Goal: Transaction & Acquisition: Purchase product/service

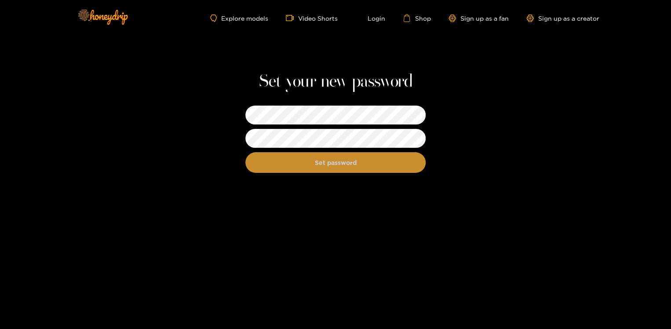
click at [336, 163] on button "Set password" at bounding box center [335, 162] width 180 height 21
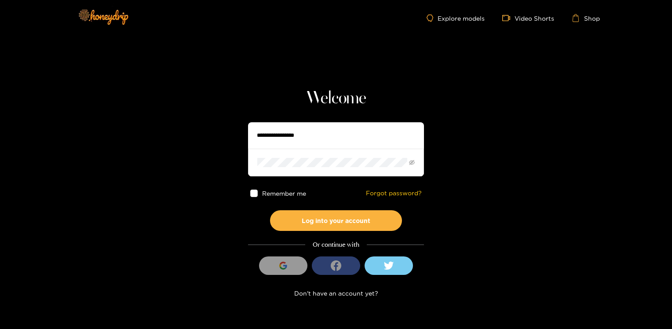
click at [314, 138] on input "text" at bounding box center [336, 135] width 176 height 26
type input "**********"
click at [270, 210] on button "Log into your account" at bounding box center [336, 220] width 132 height 21
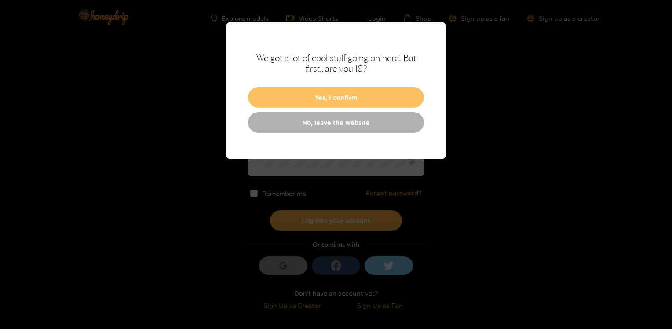
click at [309, 100] on button "Yes, I confirm" at bounding box center [336, 97] width 176 height 21
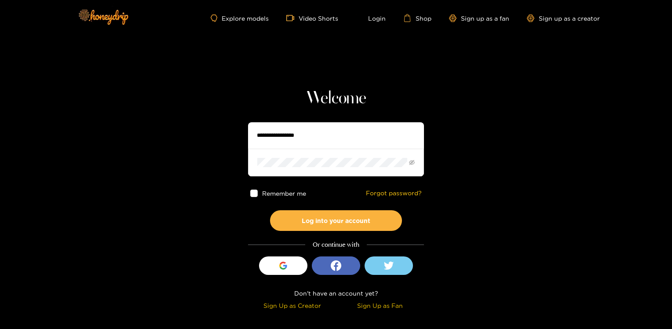
click at [296, 134] on input "text" at bounding box center [336, 135] width 176 height 26
type input "**********"
click at [298, 156] on span at bounding box center [336, 162] width 176 height 27
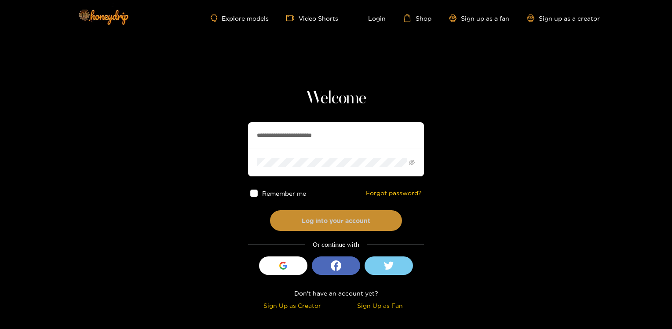
click at [305, 222] on button "Log into your account" at bounding box center [336, 220] width 132 height 21
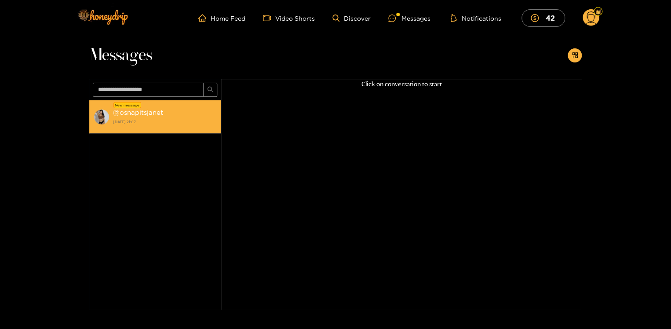
click at [124, 114] on strong "@ osnapitsjanet" at bounding box center [138, 112] width 50 height 7
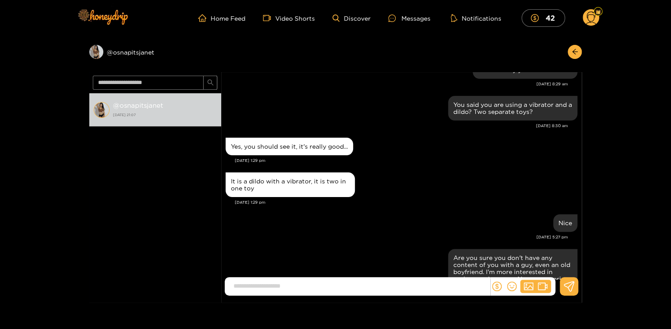
scroll to position [625, 0]
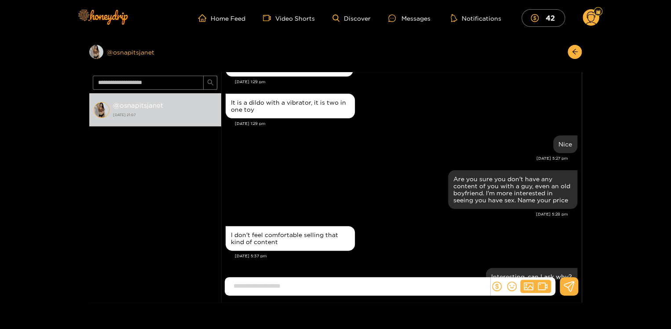
click at [107, 54] on div "Preview @ osnapitsjanet" at bounding box center [155, 52] width 132 height 14
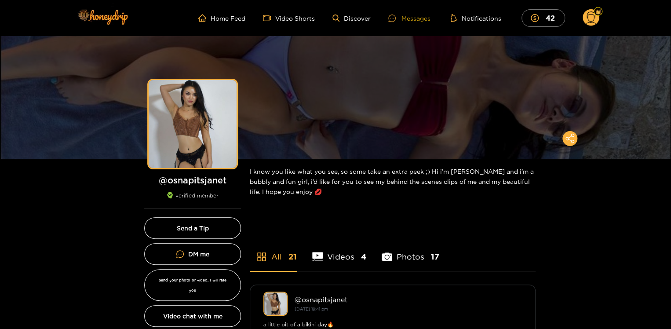
click at [416, 19] on div "Messages" at bounding box center [409, 18] width 42 height 10
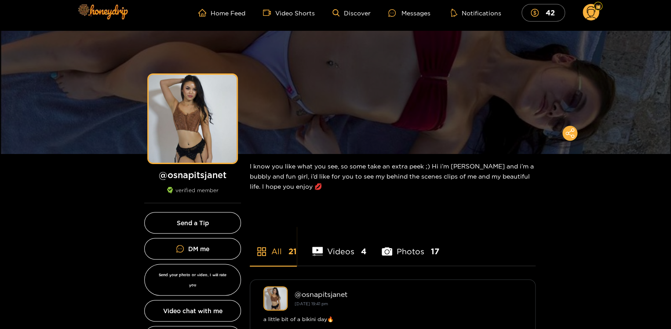
scroll to position [5, 0]
click at [415, 13] on div "Messages" at bounding box center [409, 13] width 42 height 10
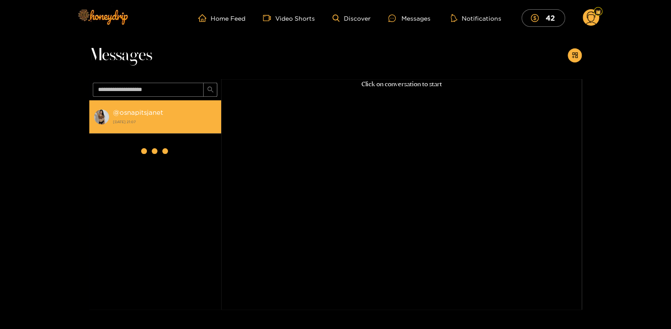
click at [131, 113] on strong "@ osnapitsjanet" at bounding box center [138, 112] width 50 height 7
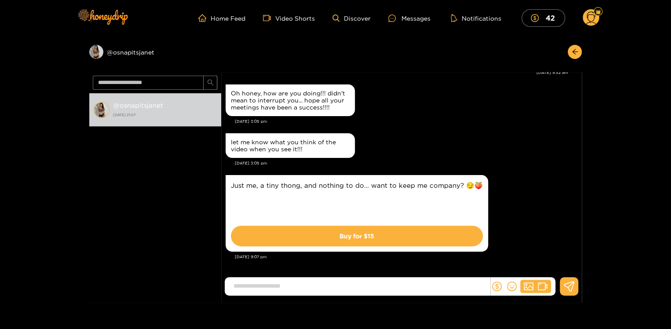
scroll to position [927, 0]
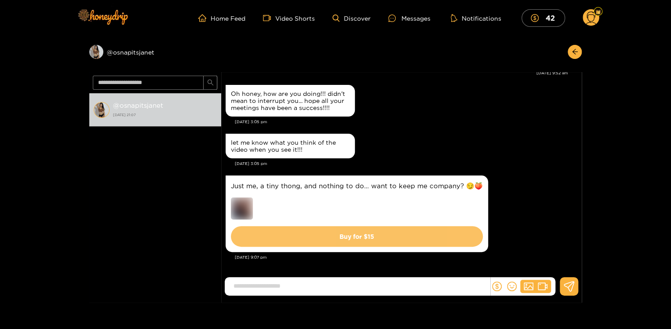
click at [327, 237] on button "Buy for $ 15" at bounding box center [357, 236] width 252 height 21
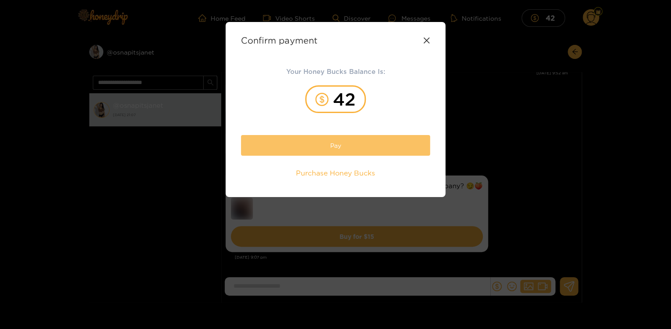
click at [337, 143] on button "Pay" at bounding box center [335, 145] width 189 height 21
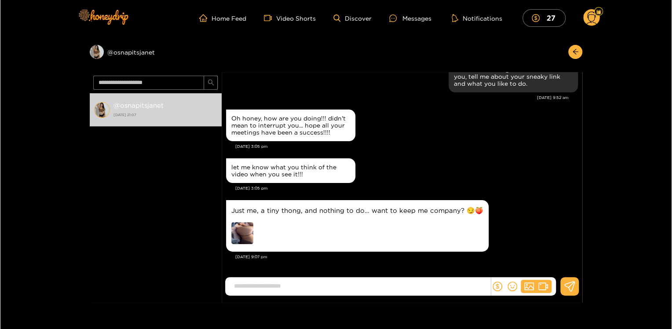
scroll to position [69, 0]
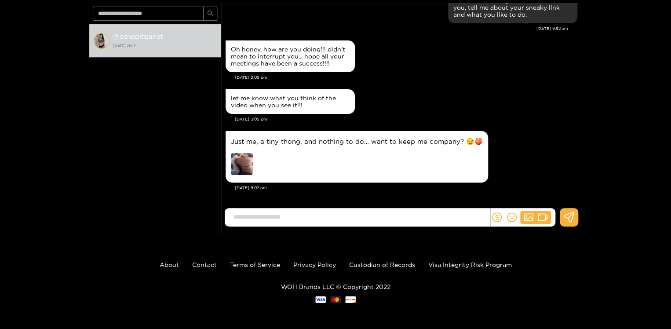
click at [238, 160] on img at bounding box center [242, 164] width 22 height 22
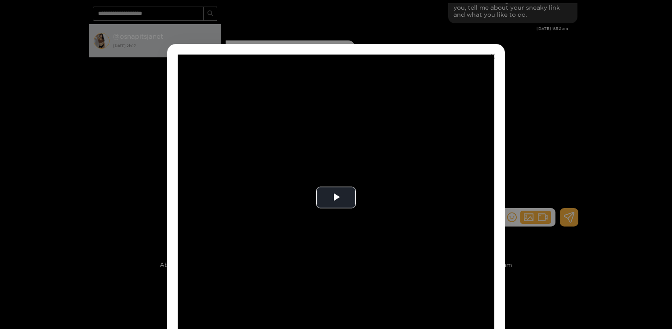
click at [238, 160] on div "**********" at bounding box center [336, 164] width 672 height 329
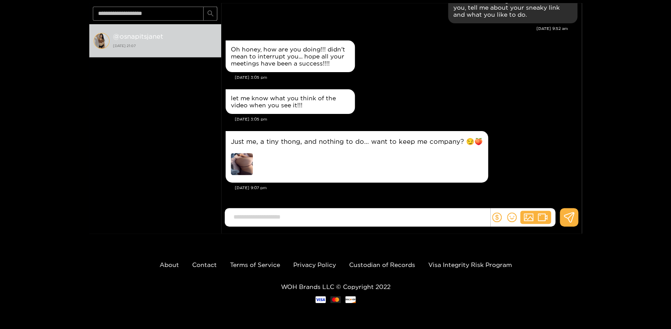
click at [238, 160] on img at bounding box center [242, 164] width 22 height 22
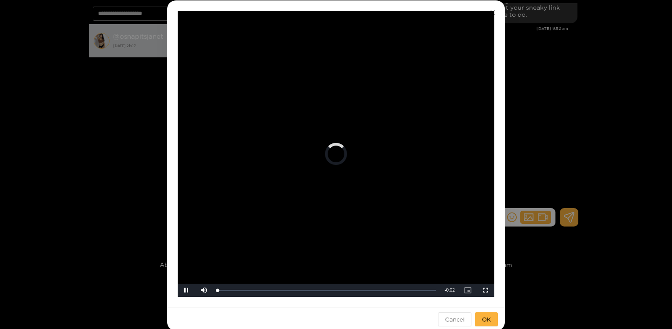
scroll to position [44, 0]
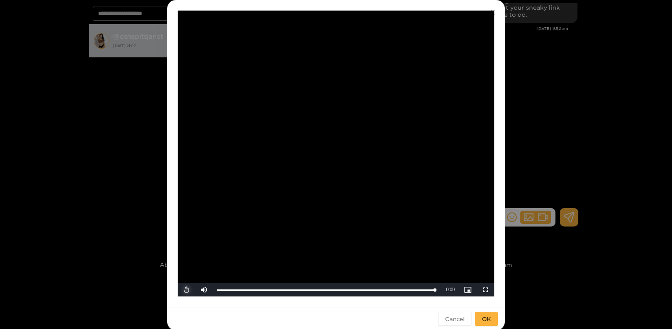
click at [186, 290] on span "Video Player" at bounding box center [186, 290] width 0 height 0
click at [485, 316] on span "OK" at bounding box center [486, 318] width 9 height 9
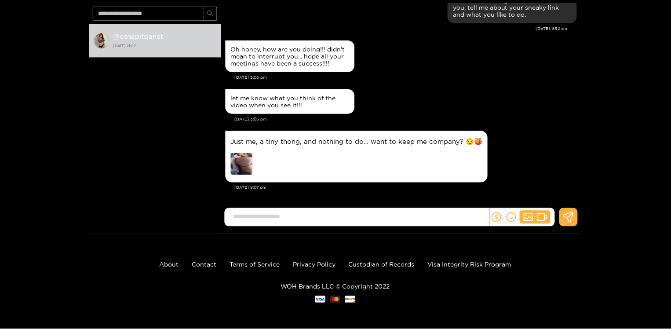
scroll to position [12, 0]
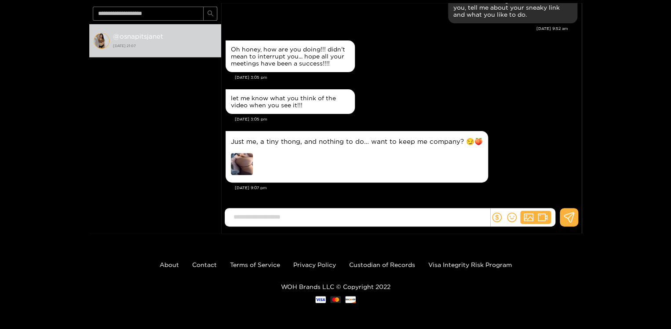
click at [326, 219] on input at bounding box center [359, 217] width 261 height 15
type input "**********"
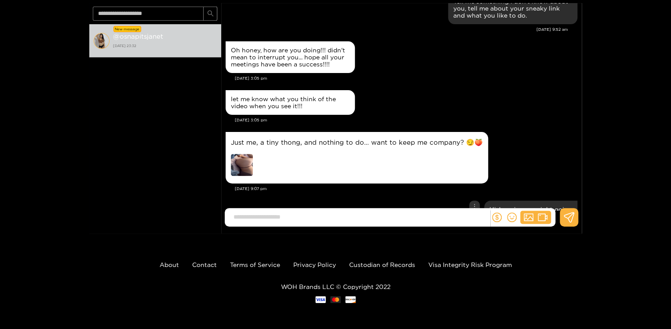
scroll to position [3990, 0]
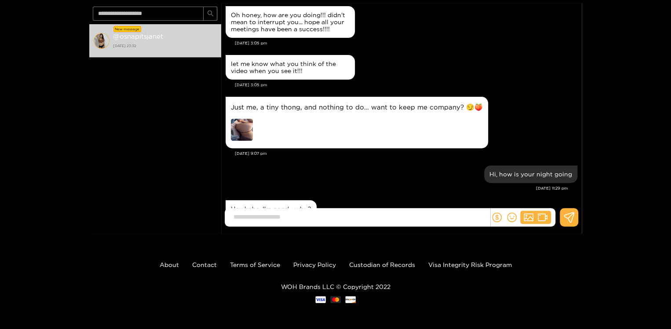
click at [278, 216] on input at bounding box center [359, 217] width 261 height 15
type input "**********"
click at [568, 213] on icon at bounding box center [569, 217] width 11 height 11
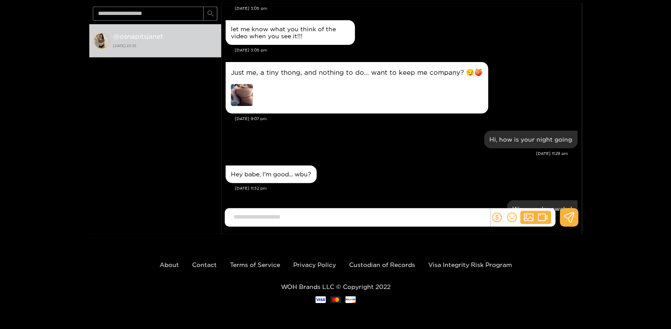
click at [383, 218] on input at bounding box center [359, 217] width 261 height 15
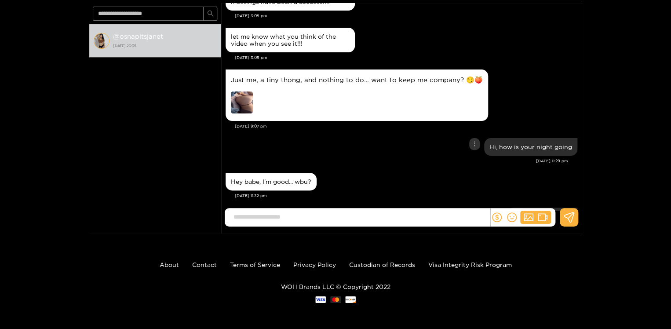
scroll to position [4021, 0]
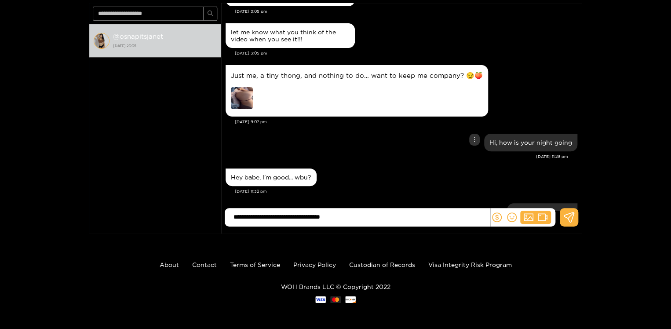
type input "**********"
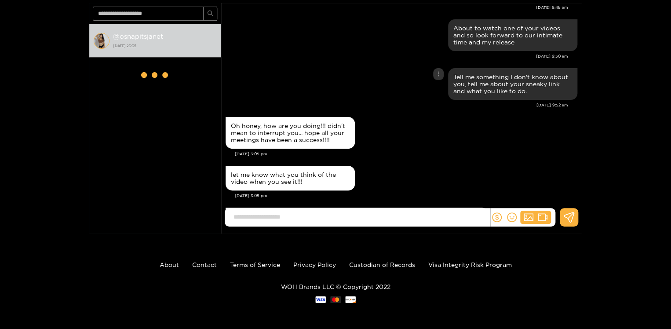
scroll to position [3872, 0]
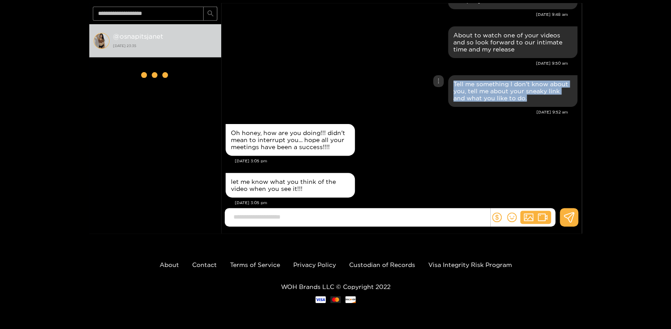
drag, startPoint x: 450, startPoint y: 47, endPoint x: 542, endPoint y: 62, distance: 92.7
click at [542, 75] on div "Tell me something I don't know about you, tell me about your sneaky link and wh…" at bounding box center [512, 91] width 129 height 32
copy div "Tell me something I don't know about you, tell me about your sneaky link and wh…"
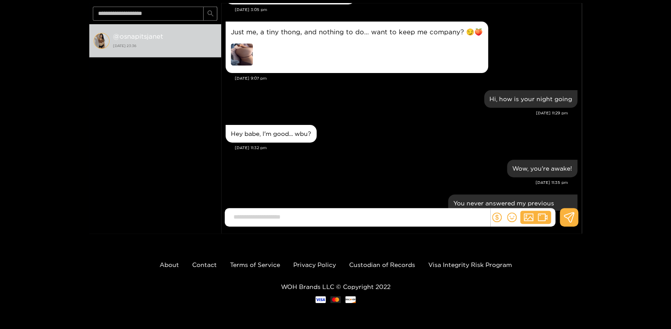
scroll to position [4066, 0]
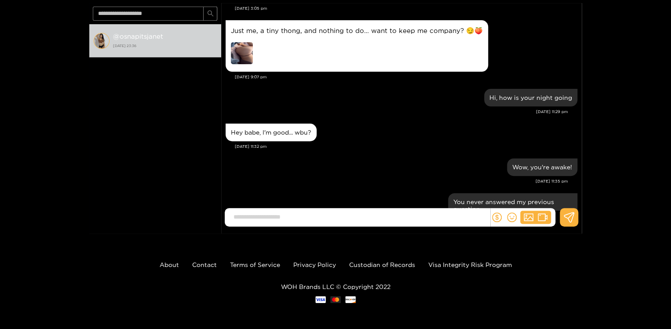
click at [366, 211] on input at bounding box center [359, 217] width 261 height 15
paste input "**********"
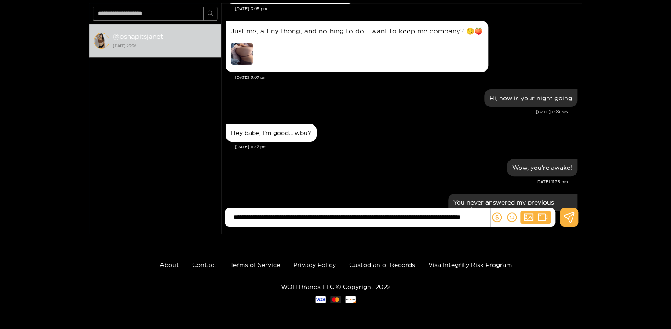
scroll to position [0, 65]
type input "**********"
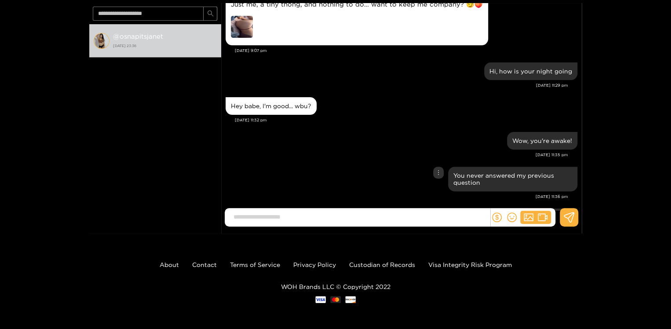
scroll to position [5197, 0]
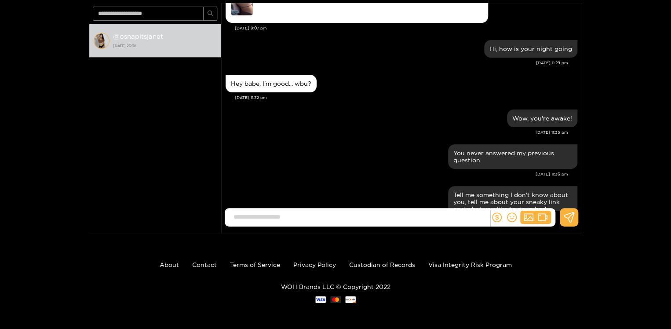
drag, startPoint x: 394, startPoint y: 120, endPoint x: 346, endPoint y: 191, distance: 85.7
click at [346, 191] on div "Tell me something I don't know about you, tell me about your sneaky link and wh…" at bounding box center [402, 208] width 352 height 49
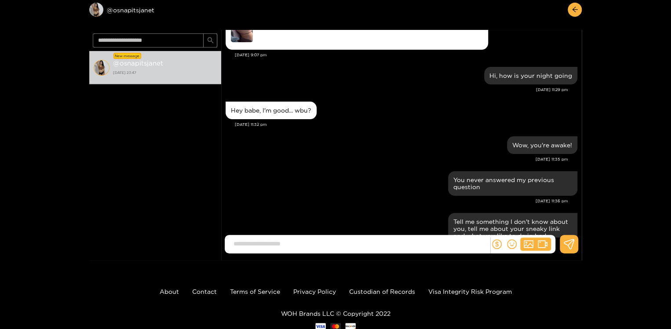
scroll to position [69, 0]
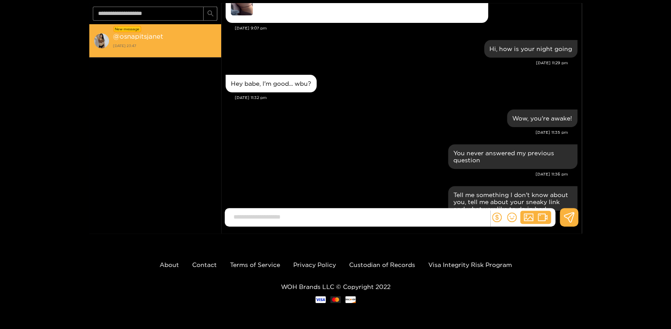
click at [134, 29] on div "New message" at bounding box center [127, 29] width 28 height 6
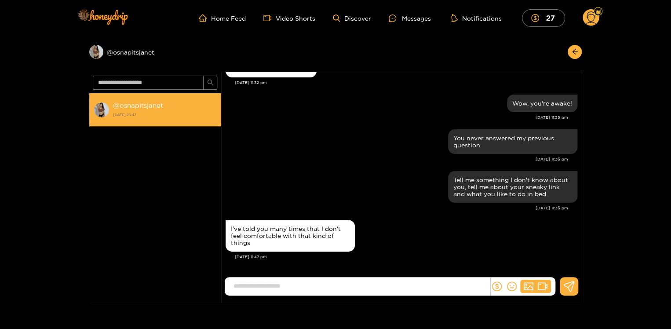
scroll to position [867, 0]
click at [255, 284] on input at bounding box center [359, 286] width 261 height 15
type input "*"
type input "**********"
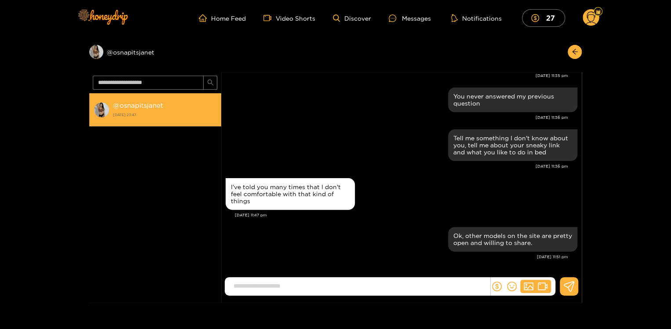
click at [312, 293] on input at bounding box center [359, 286] width 261 height 15
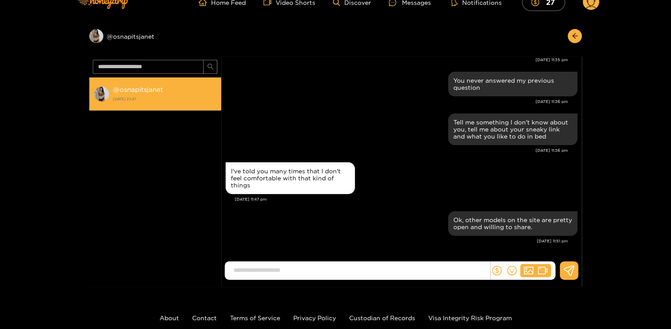
scroll to position [14, 0]
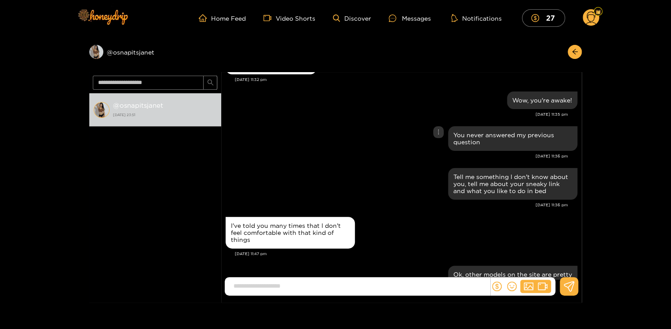
scroll to position [874, 0]
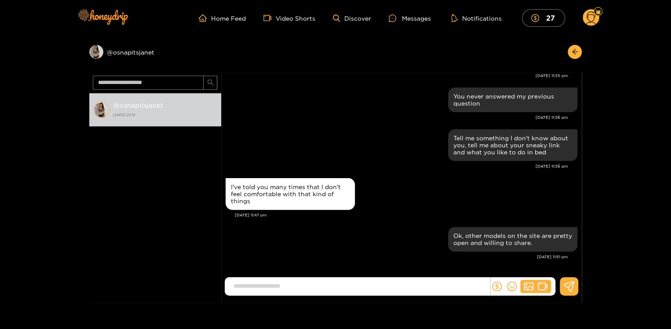
click at [283, 284] on input at bounding box center [359, 286] width 261 height 15
type input "**********"
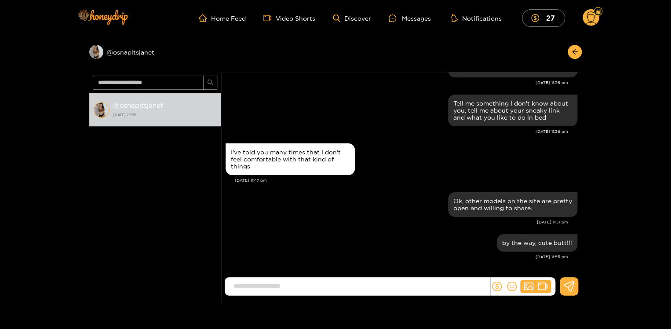
click at [589, 18] on circle at bounding box center [590, 17] width 17 height 17
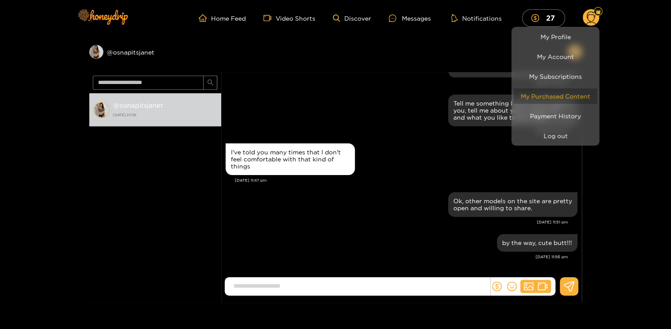
click at [560, 96] on link "My Purchased Content" at bounding box center [555, 95] width 84 height 15
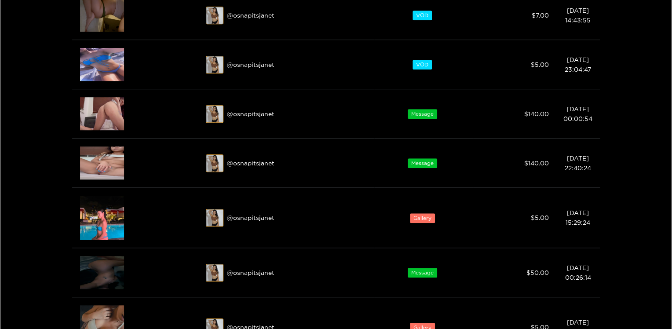
scroll to position [229, 0]
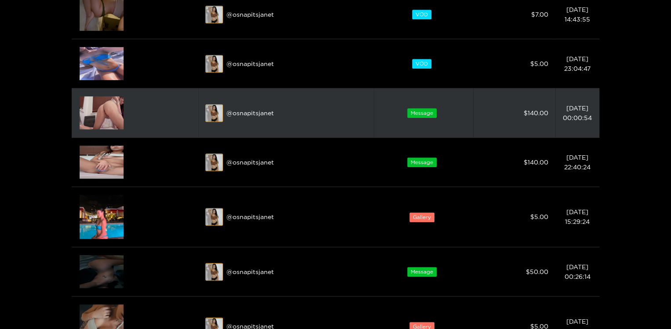
click at [103, 113] on img at bounding box center [102, 112] width 44 height 33
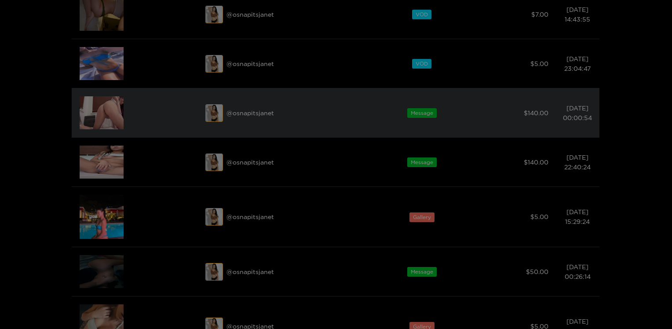
click at [103, 113] on div "Video Preview Your browser does not support the video tag." at bounding box center [336, 164] width 672 height 329
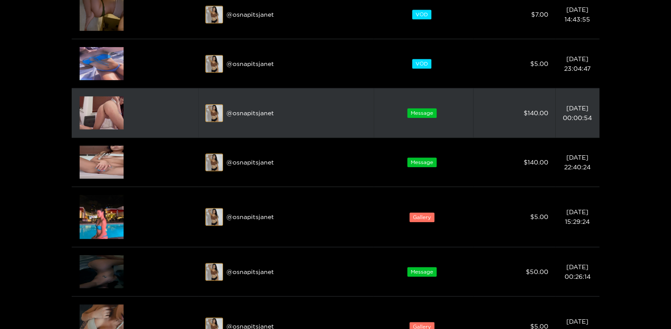
click at [103, 113] on img at bounding box center [102, 112] width 44 height 33
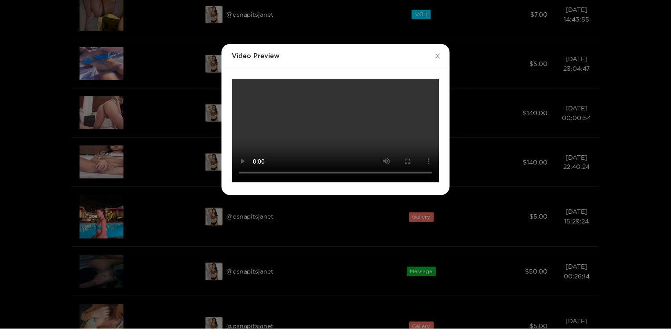
scroll to position [0, 0]
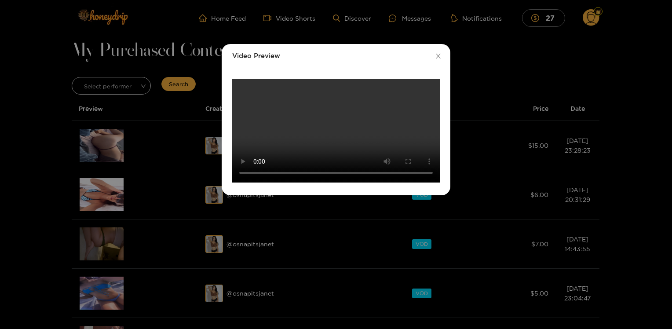
click at [51, 214] on div "Video Preview Your browser does not support the video tag." at bounding box center [336, 164] width 672 height 329
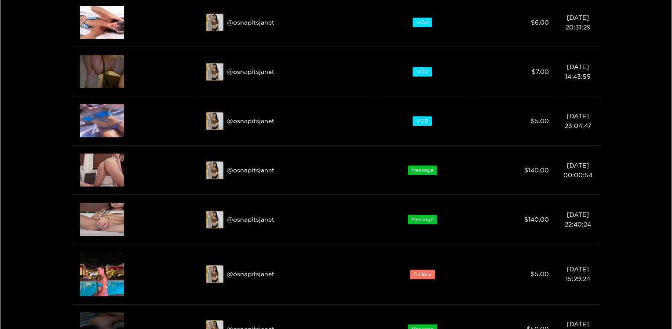
scroll to position [172, 0]
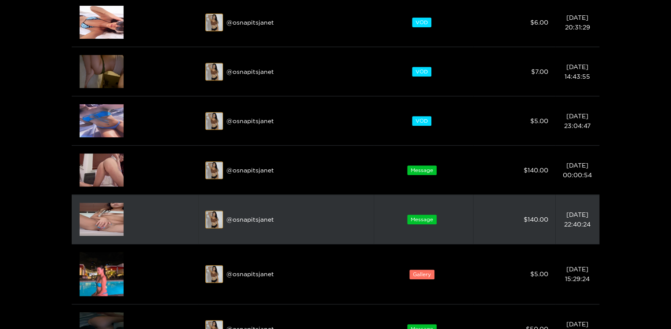
click at [106, 215] on img at bounding box center [102, 219] width 44 height 33
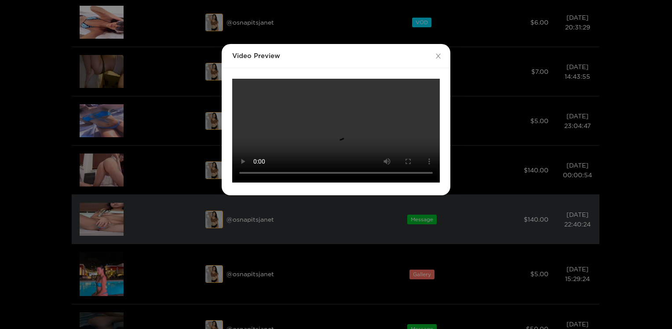
click at [106, 215] on div "Video Preview Your browser does not support the video tag." at bounding box center [336, 164] width 672 height 329
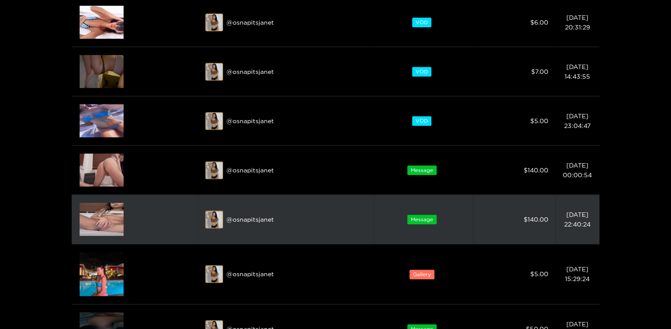
click at [106, 215] on img at bounding box center [102, 219] width 44 height 33
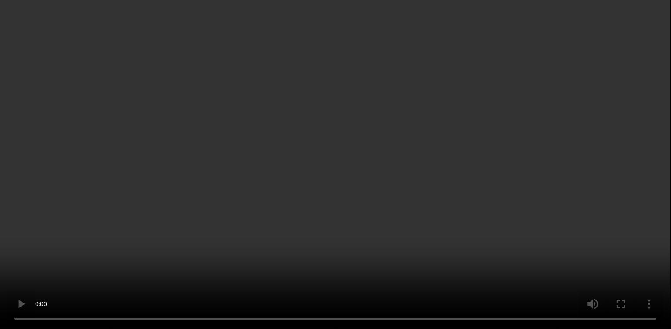
scroll to position [0, 0]
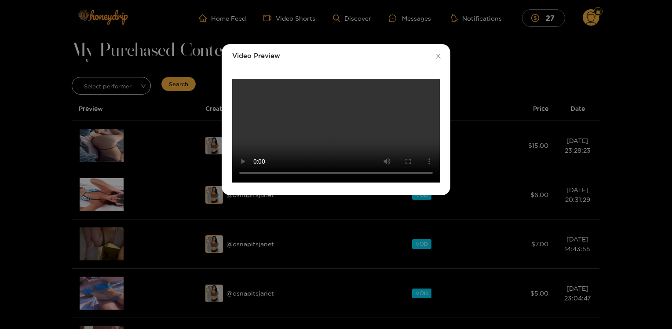
click at [39, 108] on div "Video Preview Your browser does not support the video tag." at bounding box center [336, 164] width 672 height 329
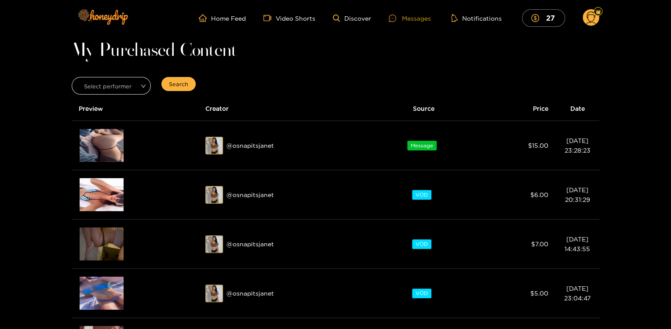
click at [410, 22] on div "Messages" at bounding box center [410, 18] width 42 height 10
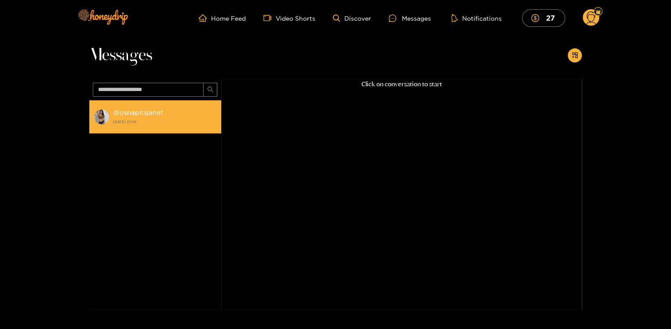
click at [138, 109] on strong "@ osnapitsjanet" at bounding box center [138, 112] width 50 height 7
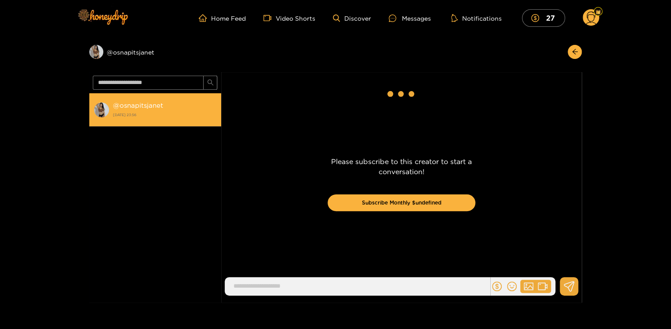
click at [138, 109] on div "@ osnapitsjanet 14 August 2025 23:56" at bounding box center [165, 110] width 104 height 20
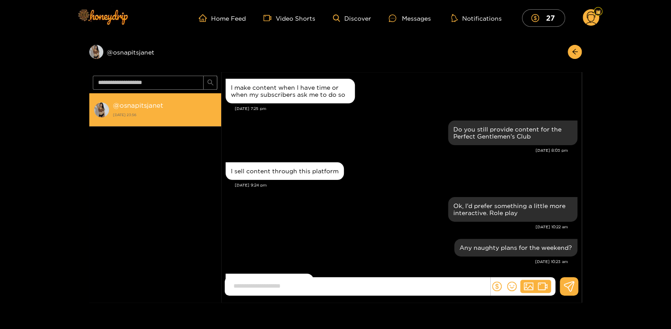
scroll to position [860, 0]
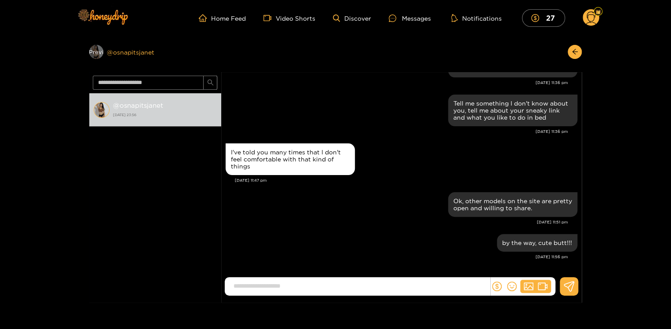
click at [95, 55] on div "Preview" at bounding box center [96, 52] width 30 height 14
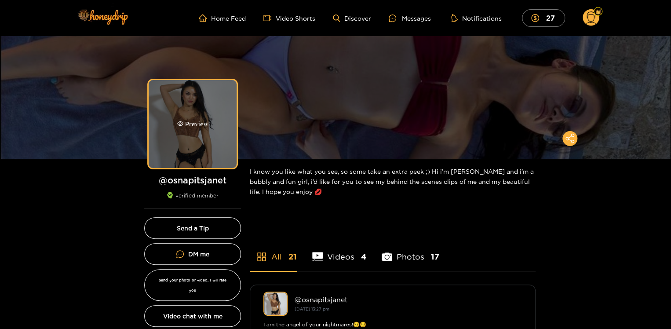
click at [178, 147] on div "Preview" at bounding box center [193, 124] width 88 height 88
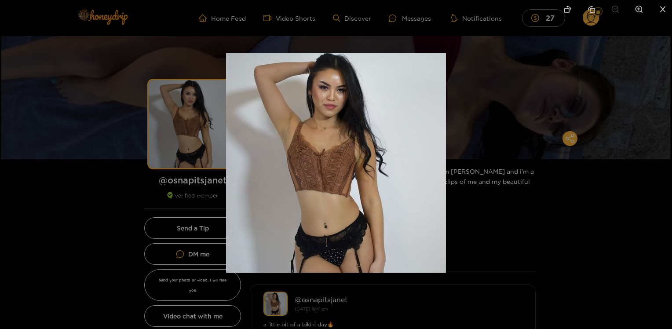
click at [94, 218] on div at bounding box center [336, 164] width 672 height 329
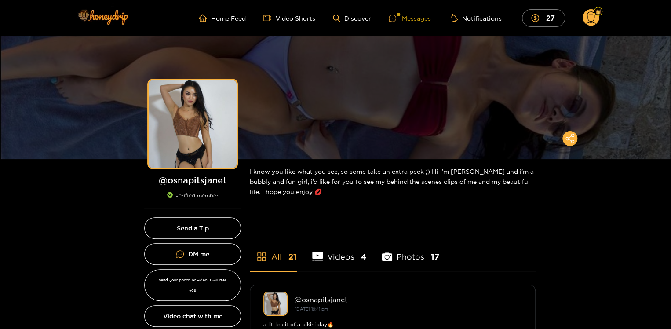
click at [415, 16] on div "Messages" at bounding box center [410, 18] width 42 height 10
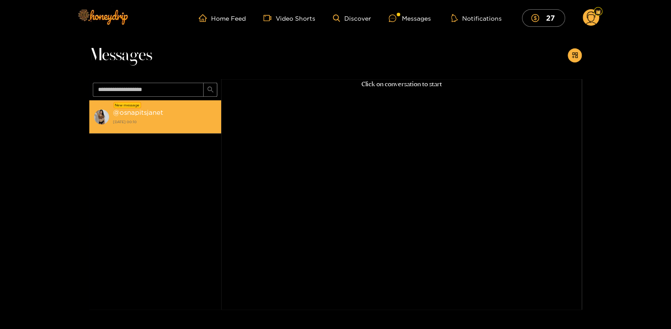
click at [130, 106] on div "New message" at bounding box center [127, 105] width 28 height 6
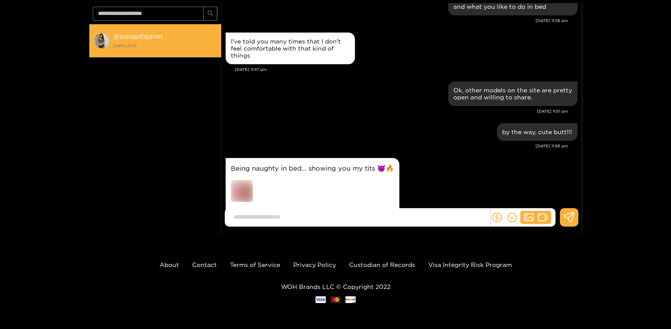
scroll to position [912, 0]
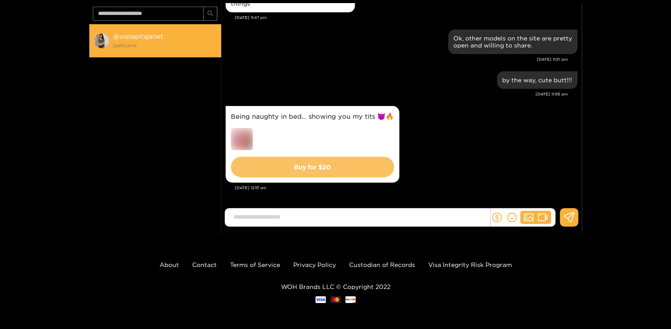
click at [310, 164] on button "Buy for $ 20" at bounding box center [312, 166] width 163 height 21
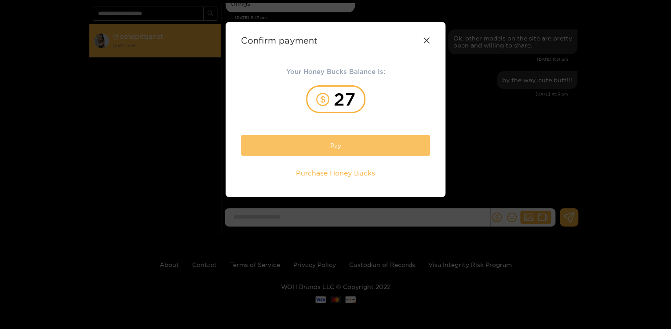
click at [324, 149] on button "Pay" at bounding box center [335, 145] width 189 height 21
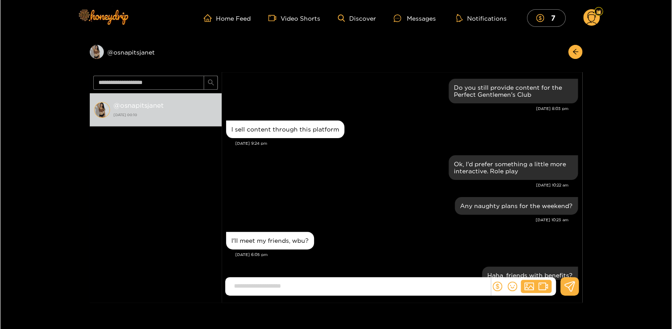
scroll to position [886, 0]
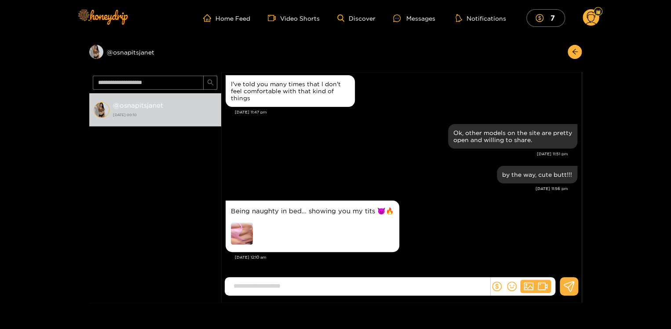
click at [247, 231] on img at bounding box center [242, 233] width 22 height 22
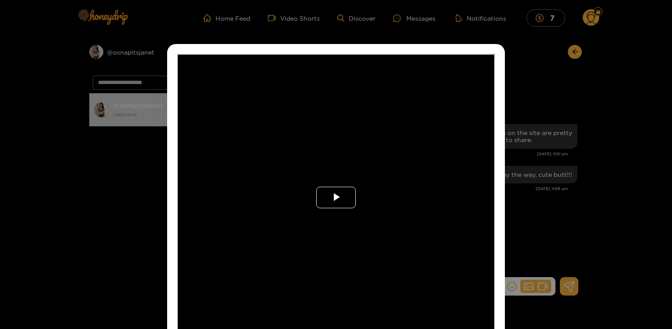
click at [336, 197] on span "Video Player" at bounding box center [336, 197] width 0 height 0
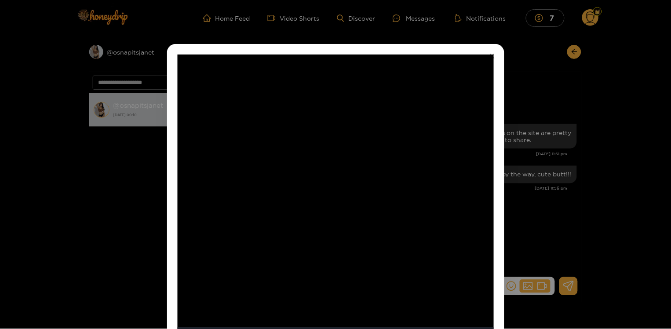
scroll to position [11, 0]
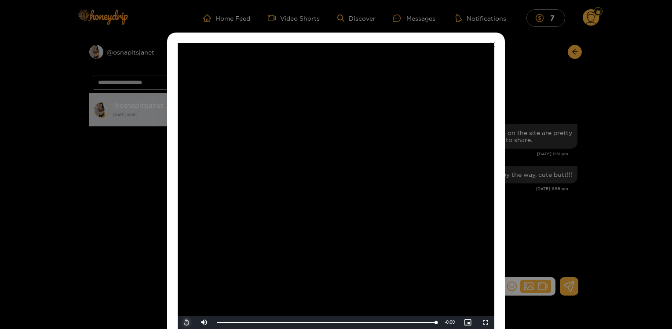
click at [186, 322] on span "Video Player" at bounding box center [186, 322] width 0 height 0
click at [533, 228] on div "**********" at bounding box center [336, 164] width 672 height 329
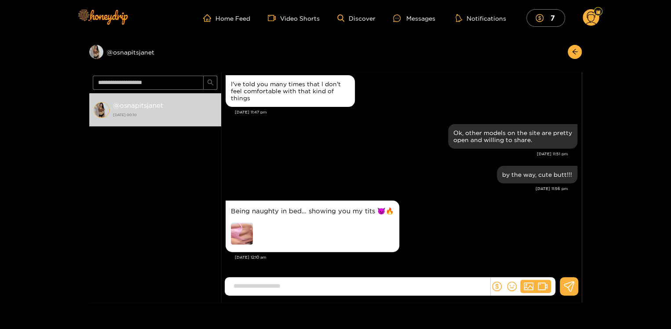
click at [369, 291] on input at bounding box center [359, 286] width 261 height 15
type input "**********"
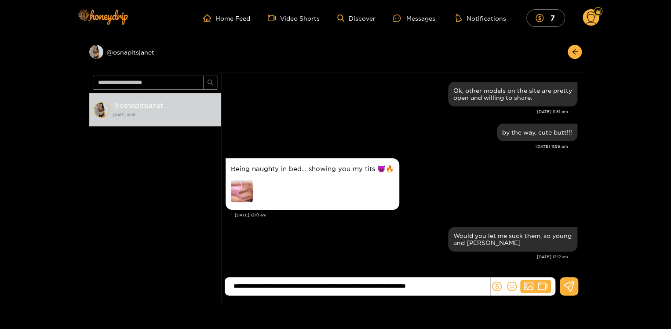
type input "**********"
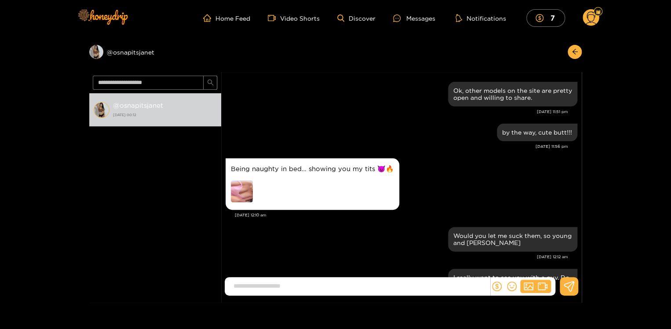
scroll to position [977, 0]
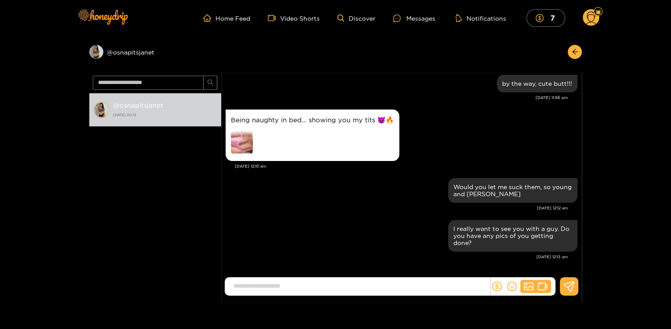
click at [241, 134] on img at bounding box center [242, 142] width 22 height 22
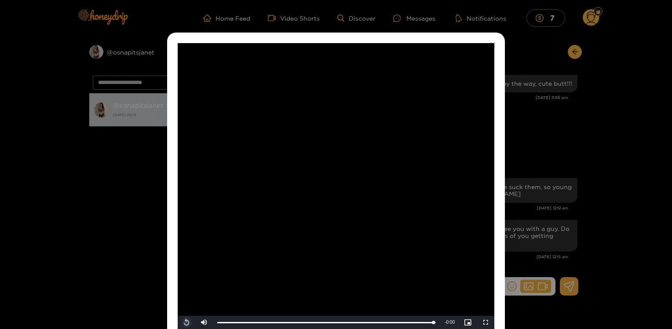
click at [186, 322] on span "Video Player" at bounding box center [186, 322] width 0 height 0
click at [528, 41] on div "**********" at bounding box center [336, 164] width 672 height 329
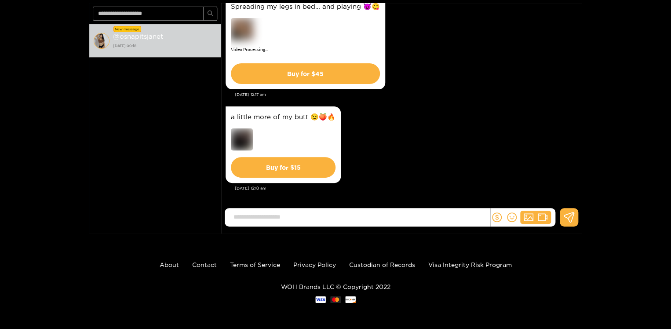
scroll to position [1099, 0]
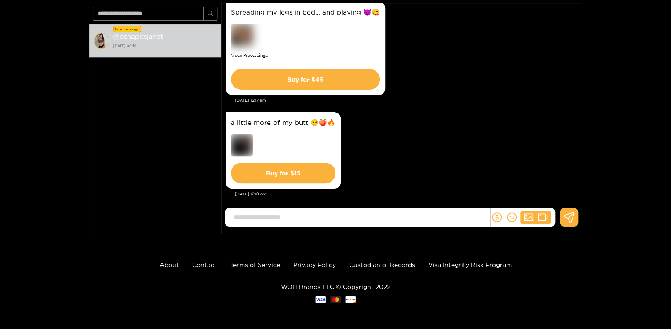
click at [347, 215] on input at bounding box center [359, 217] width 261 height 15
type input "**********"
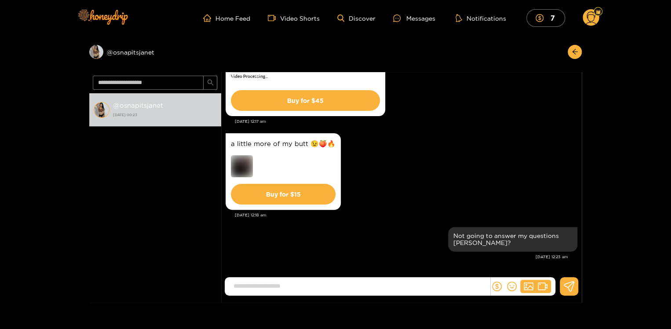
scroll to position [69, 0]
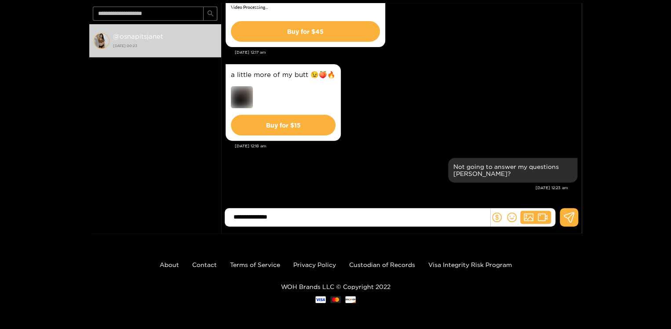
type input "**********"
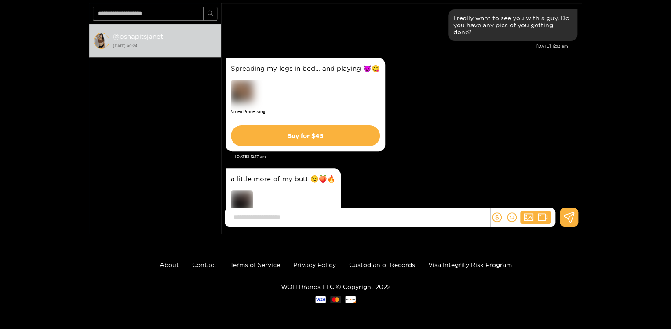
scroll to position [2050, 0]
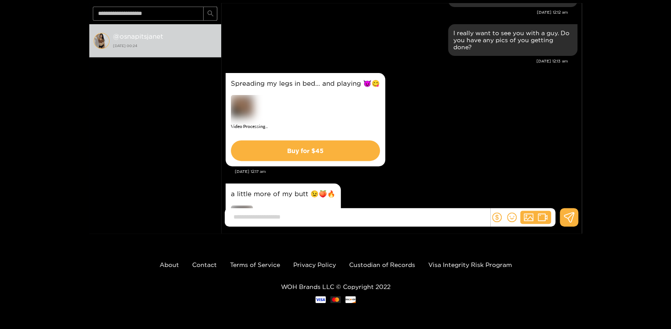
click at [645, 51] on div "Preview @ osnapitsjanet @ osnapitsjanet [DATE] 00:24 [PERSON_NAME] Have to ask,…" at bounding box center [335, 100] width 671 height 266
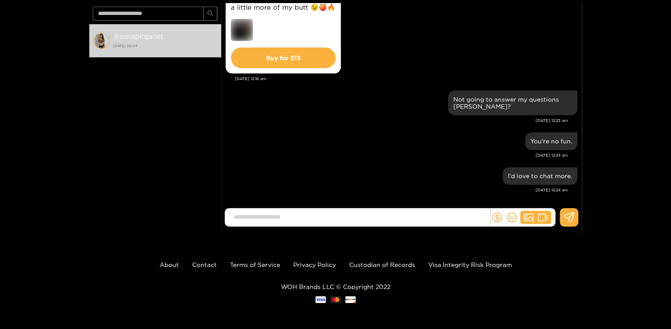
scroll to position [2238, 0]
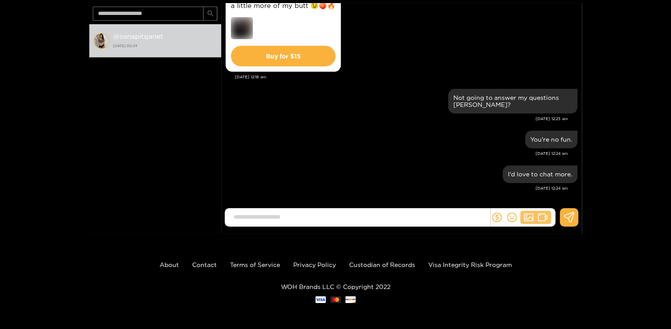
click at [528, 218] on icon "picture" at bounding box center [529, 217] width 10 height 10
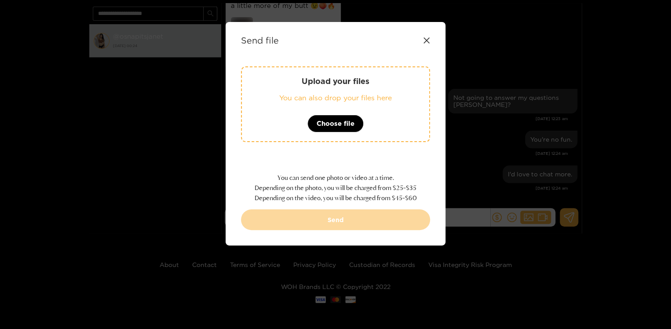
click at [425, 39] on icon at bounding box center [426, 40] width 6 height 6
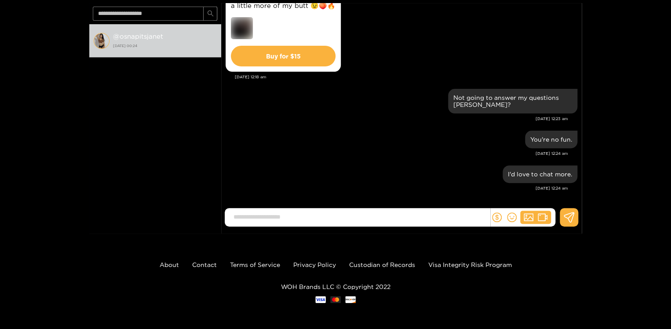
click at [415, 17] on div "a little more of my butt 😉🍑🔥 Buy for $ 15" at bounding box center [402, 33] width 352 height 81
click at [195, 156] on div "New message @ osnapitsjanet [DATE] 00:32" at bounding box center [155, 119] width 132 height 191
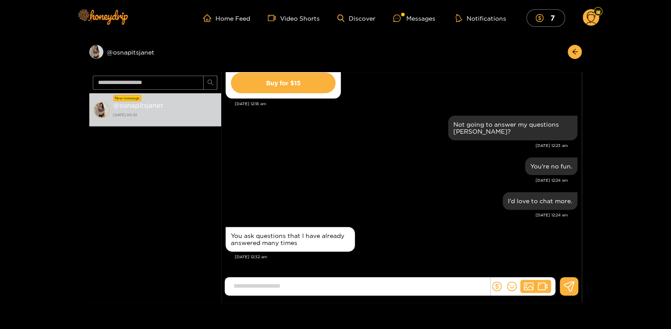
scroll to position [0, 0]
click at [123, 52] on div "Preview @ osnapitsjanet" at bounding box center [155, 52] width 132 height 14
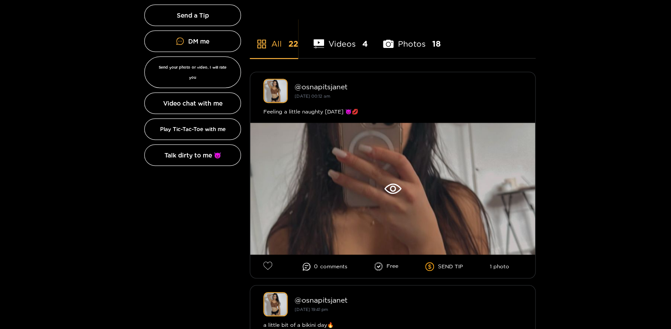
scroll to position [215, 0]
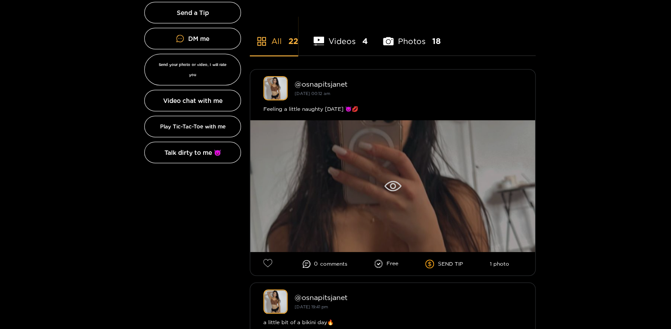
click at [338, 203] on div at bounding box center [392, 186] width 285 height 132
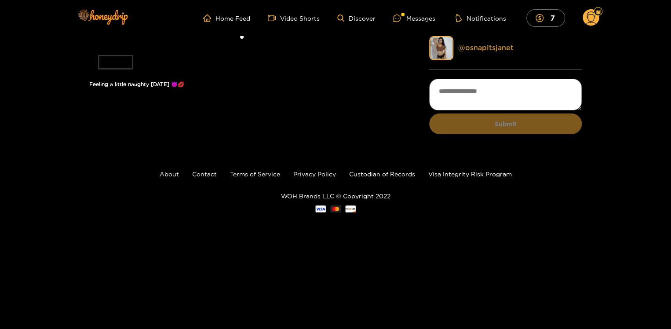
click at [488, 48] on link "@ osnapitsjanet" at bounding box center [485, 48] width 55 height 8
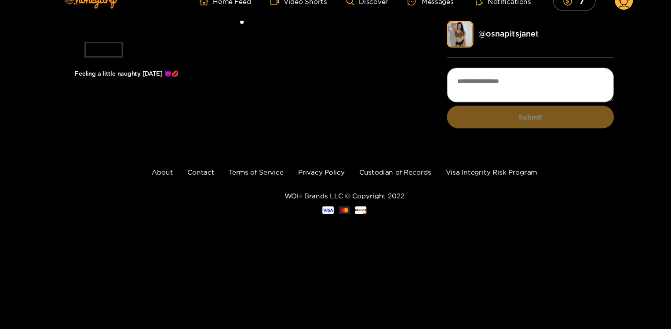
scroll to position [2, 0]
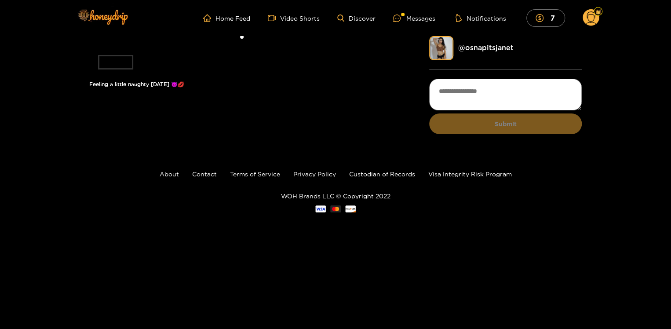
click at [455, 91] on textarea at bounding box center [505, 95] width 153 height 32
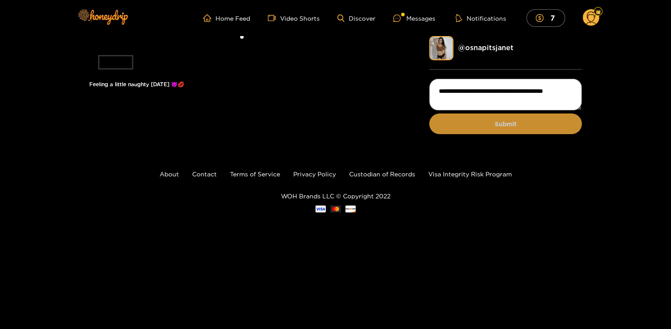
type textarea "**********"
click at [485, 116] on button "Submit" at bounding box center [505, 123] width 153 height 21
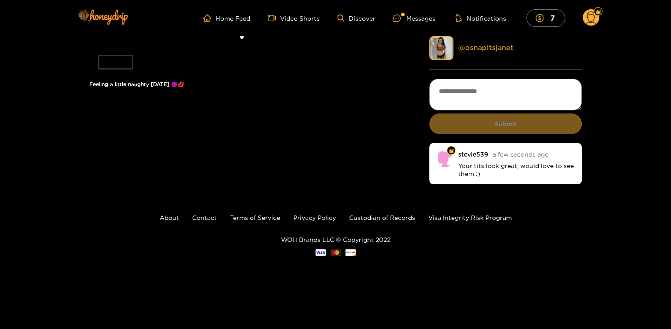
click at [484, 44] on link "@ osnapitsjanet" at bounding box center [485, 48] width 55 height 8
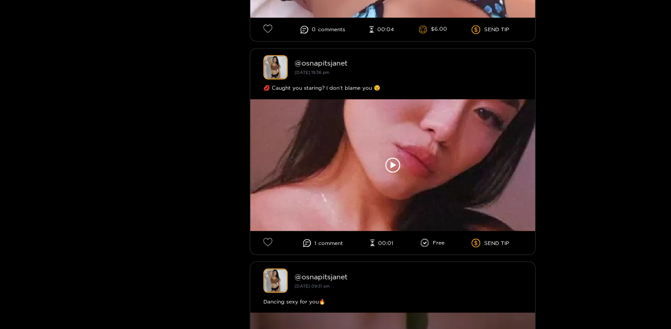
scroll to position [663, 0]
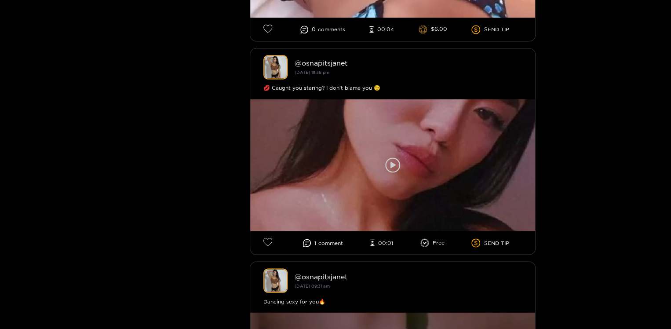
click at [368, 191] on div at bounding box center [392, 165] width 285 height 132
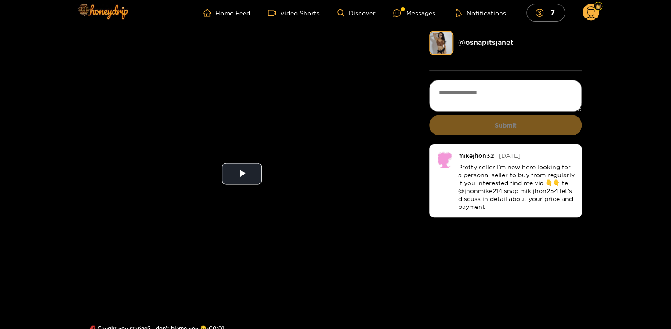
scroll to position [6, 0]
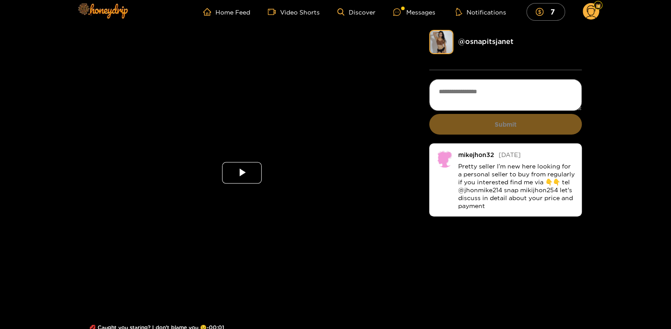
click at [242, 173] on span "Video Player" at bounding box center [242, 173] width 0 height 0
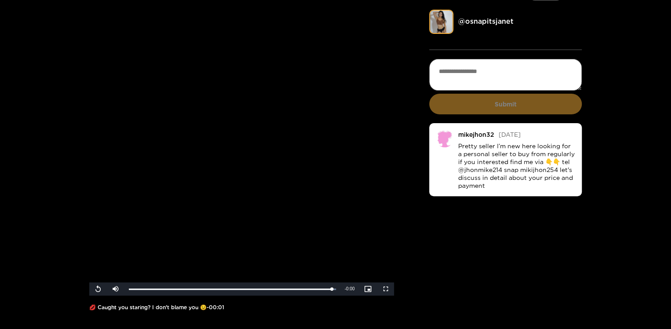
scroll to position [0, 0]
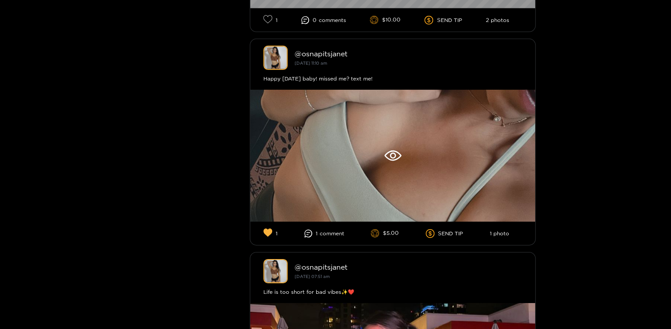
scroll to position [1312, 0]
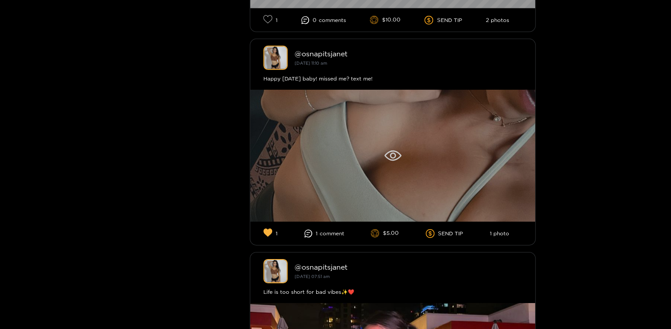
click at [317, 191] on div at bounding box center [392, 156] width 285 height 132
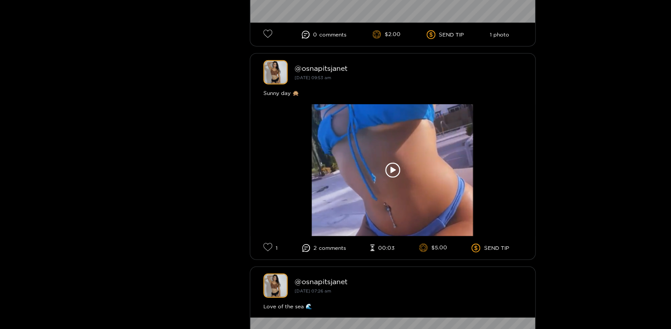
scroll to position [2791, 0]
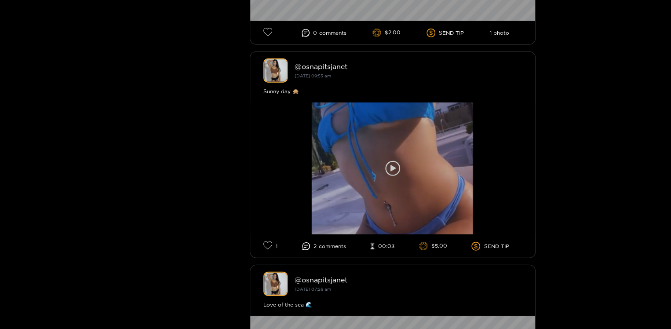
click at [332, 209] on div at bounding box center [392, 168] width 285 height 132
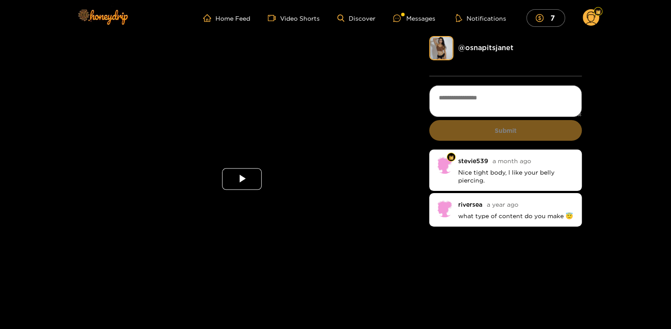
click at [242, 179] on span "Video Player" at bounding box center [242, 179] width 0 height 0
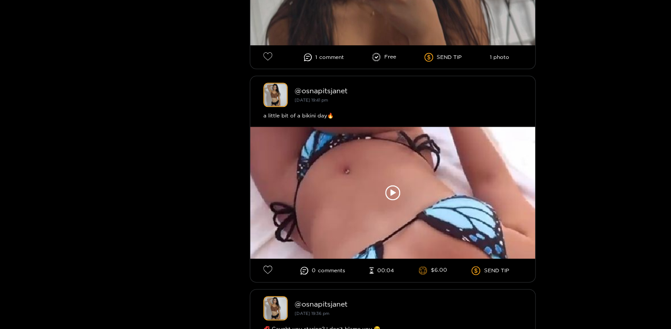
scroll to position [422, 0]
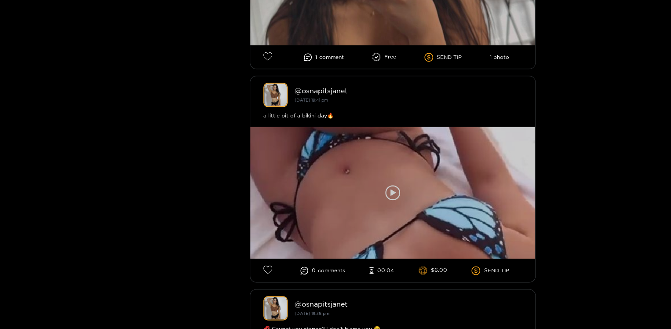
click at [393, 194] on icon at bounding box center [392, 192] width 15 height 15
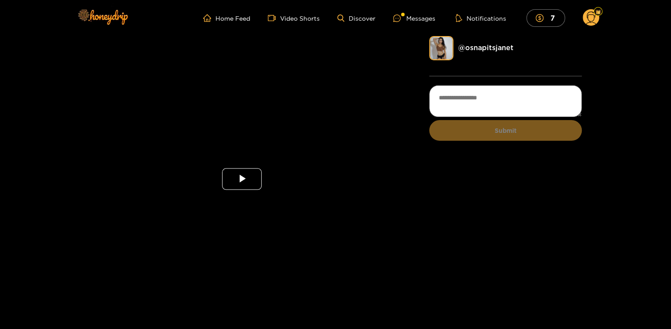
click at [242, 179] on span "Video Player" at bounding box center [242, 179] width 0 height 0
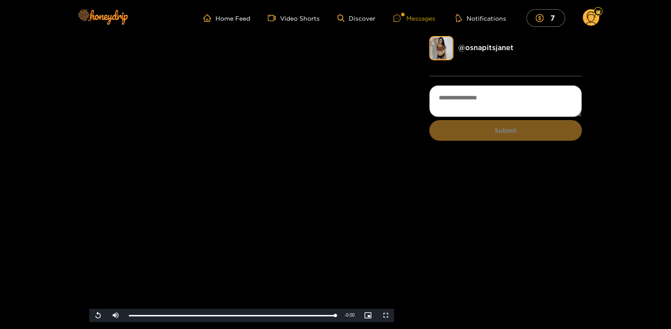
click at [416, 19] on div "Messages" at bounding box center [414, 18] width 42 height 10
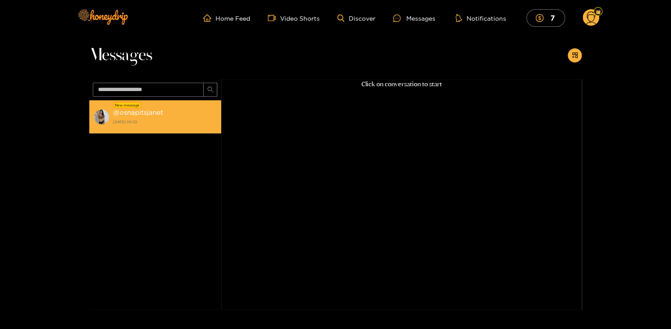
click at [132, 107] on div "New message" at bounding box center [127, 105] width 28 height 6
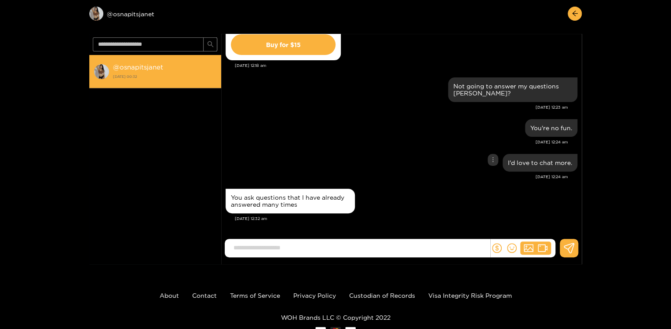
scroll to position [1011, 0]
click at [335, 249] on input at bounding box center [359, 247] width 261 height 15
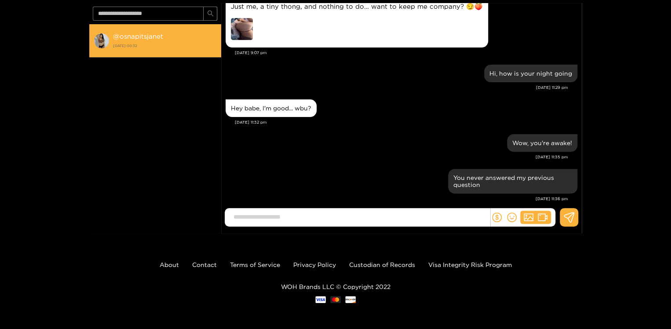
scroll to position [327, 0]
click at [129, 37] on strong "@ osnapitsjanet" at bounding box center [138, 36] width 50 height 7
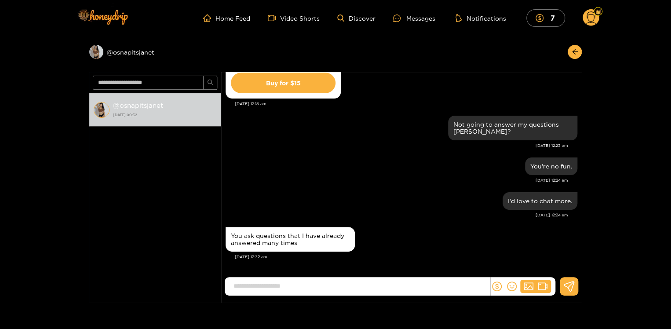
scroll to position [1011, 0]
